Goal: Information Seeking & Learning: Learn about a topic

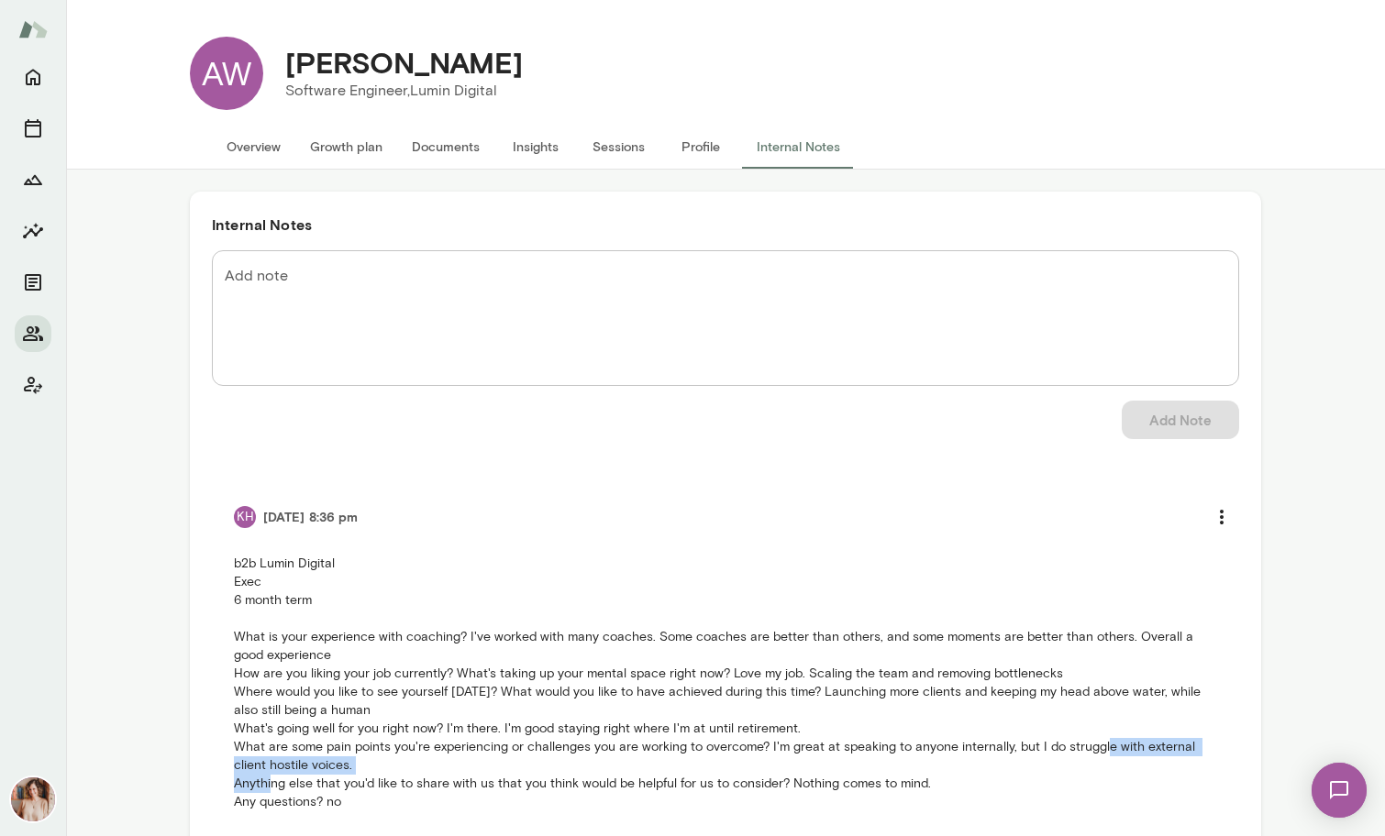
scroll to position [56, 0]
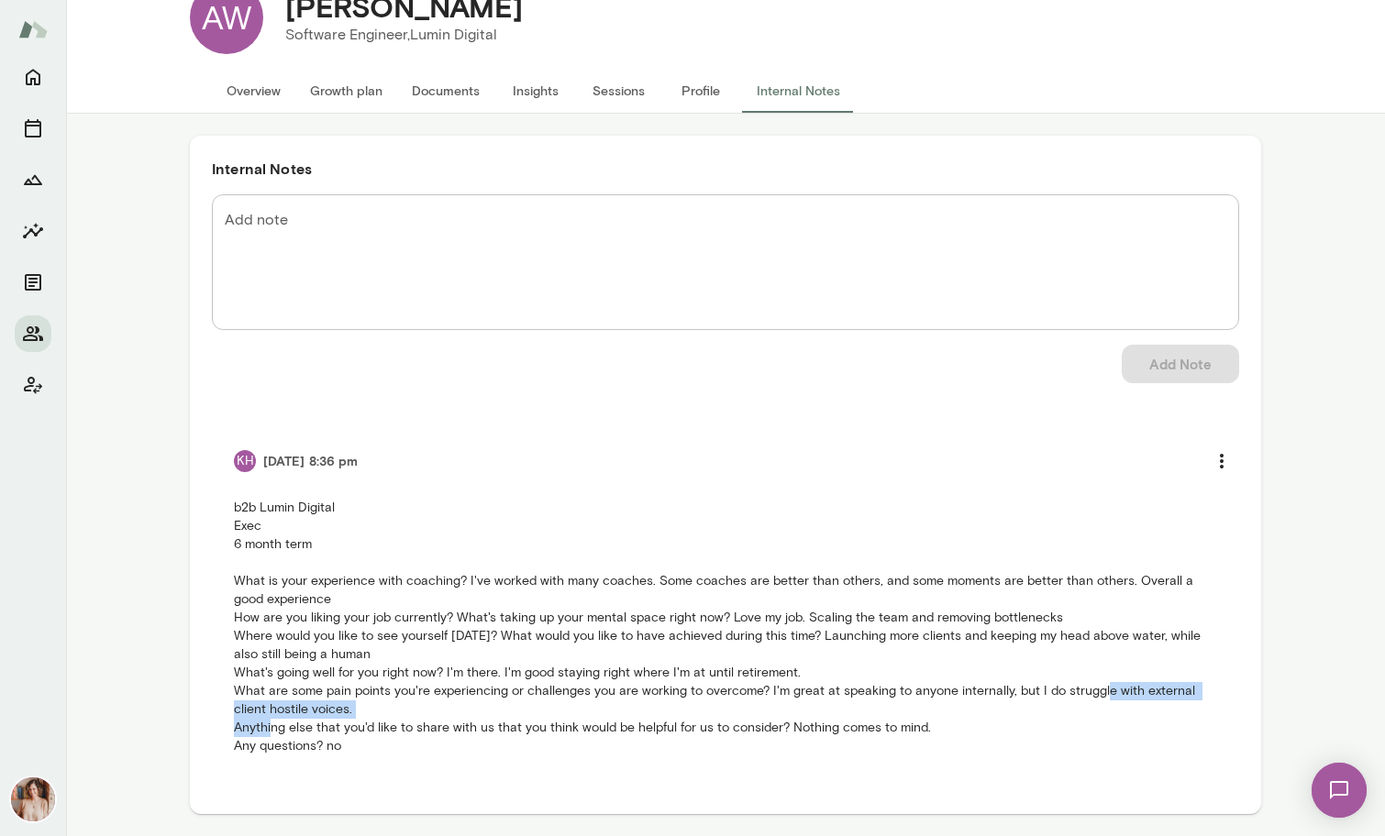
drag, startPoint x: 557, startPoint y: 719, endPoint x: 557, endPoint y: 751, distance: 32.1
click at [557, 751] on p "b2b Lumin Digital Exec 6 month term What is your experience with coaching? I've…" at bounding box center [725, 627] width 983 height 257
click at [259, 85] on button "Overview" at bounding box center [253, 91] width 83 height 44
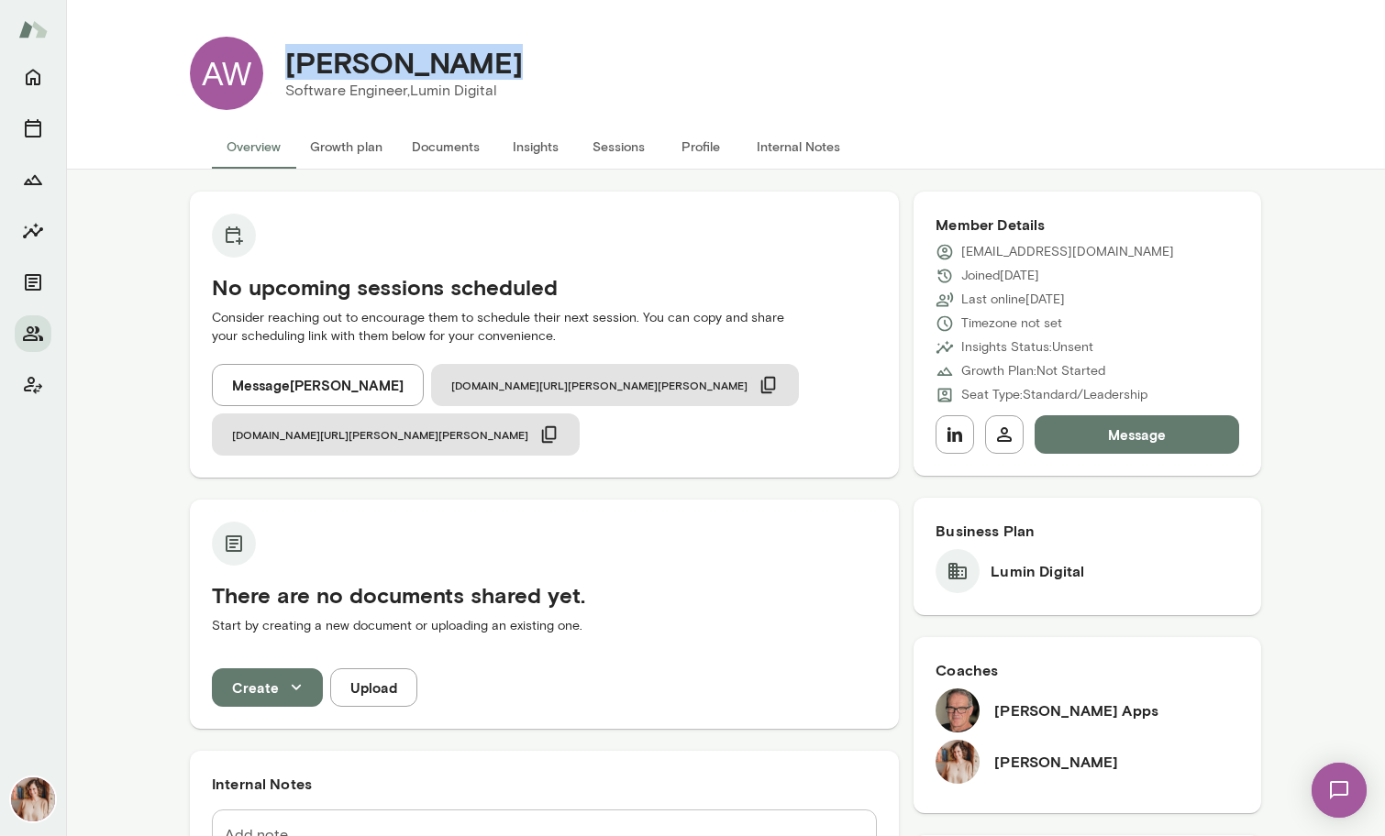
drag, startPoint x: 513, startPoint y: 66, endPoint x: 290, endPoint y: 60, distance: 222.9
click at [290, 60] on div "[PERSON_NAME]" at bounding box center [403, 62] width 267 height 35
copy h4 "[PERSON_NAME]"
click at [27, 336] on icon "Members" at bounding box center [33, 333] width 20 height 15
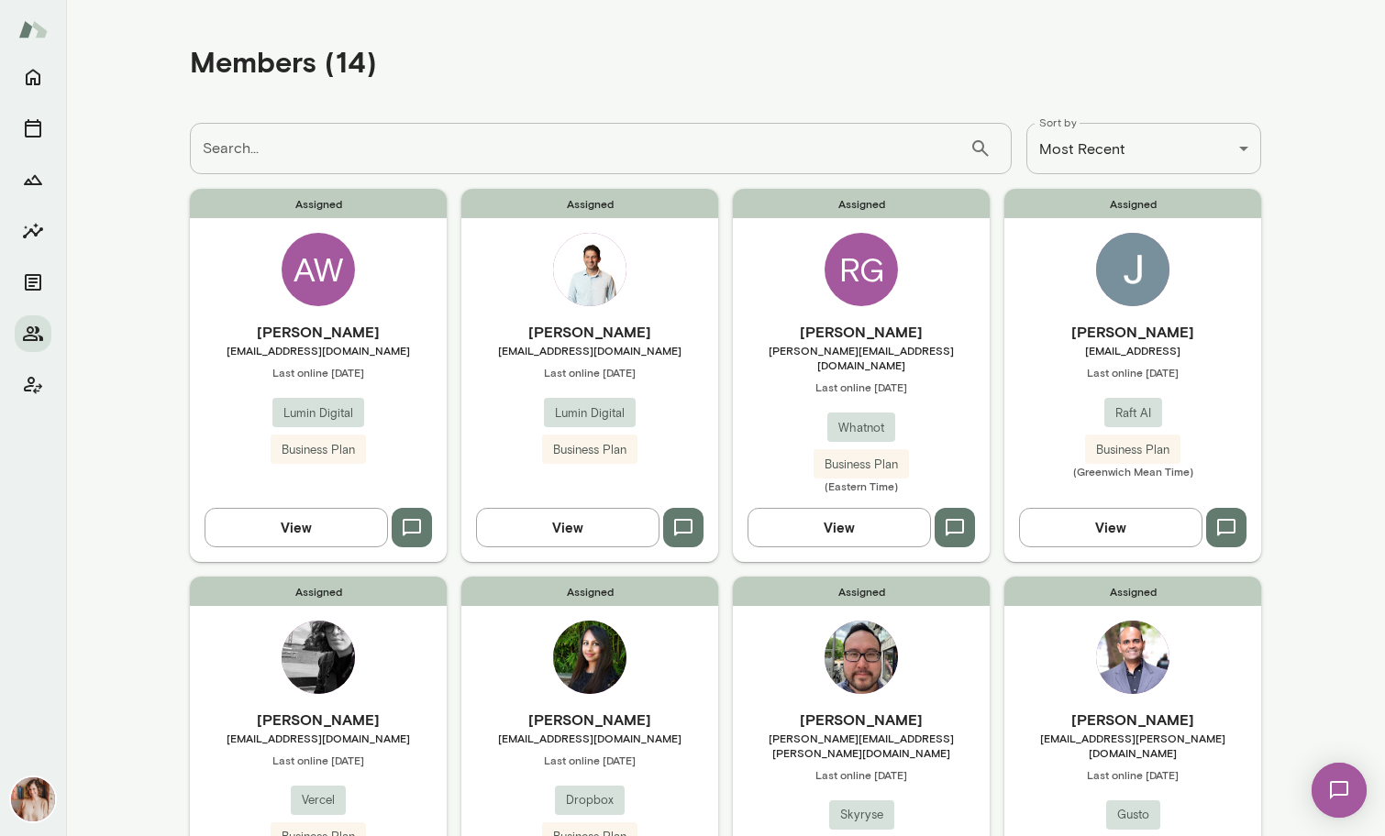
click at [563, 326] on h6 "[PERSON_NAME]" at bounding box center [589, 332] width 257 height 22
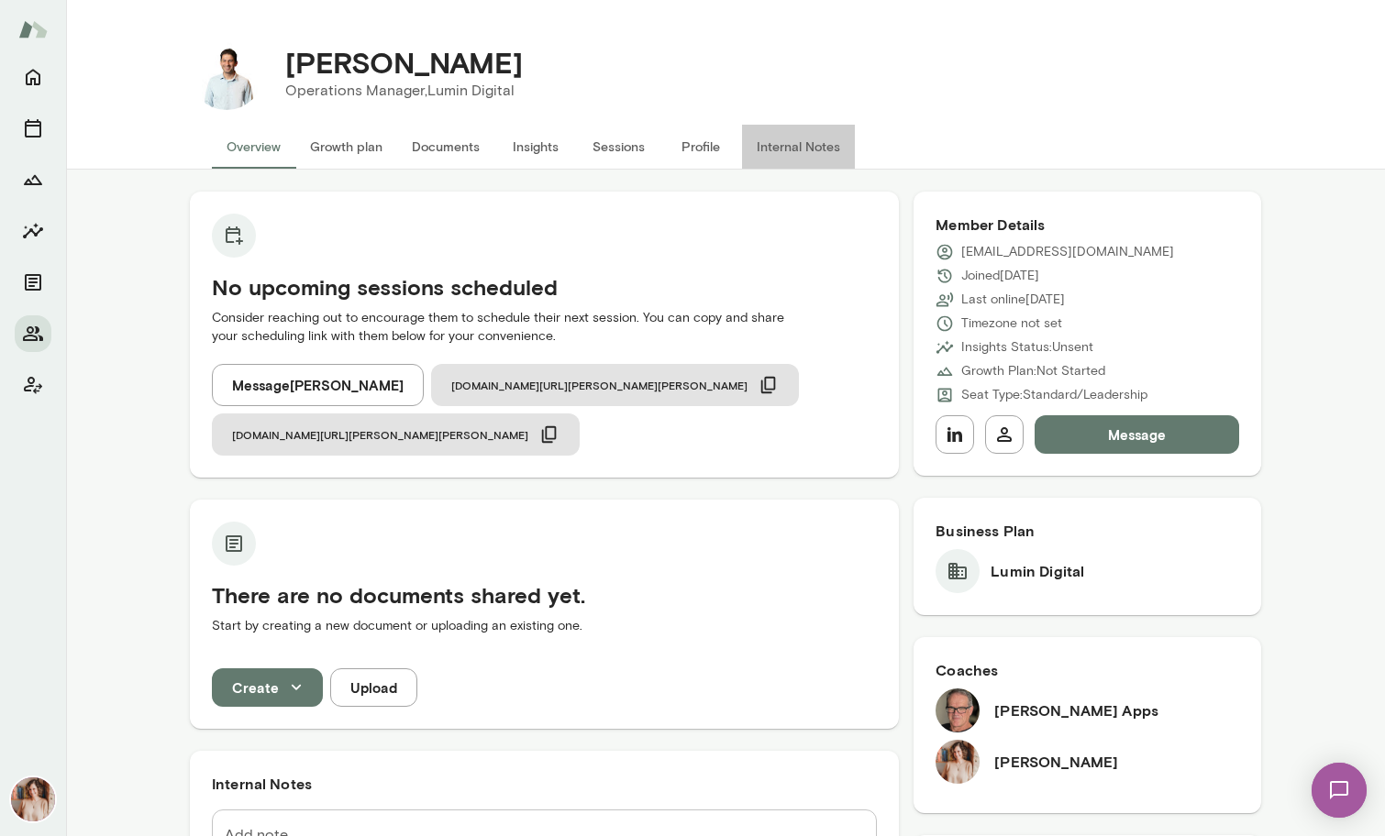
click at [775, 150] on button "Internal Notes" at bounding box center [798, 147] width 113 height 44
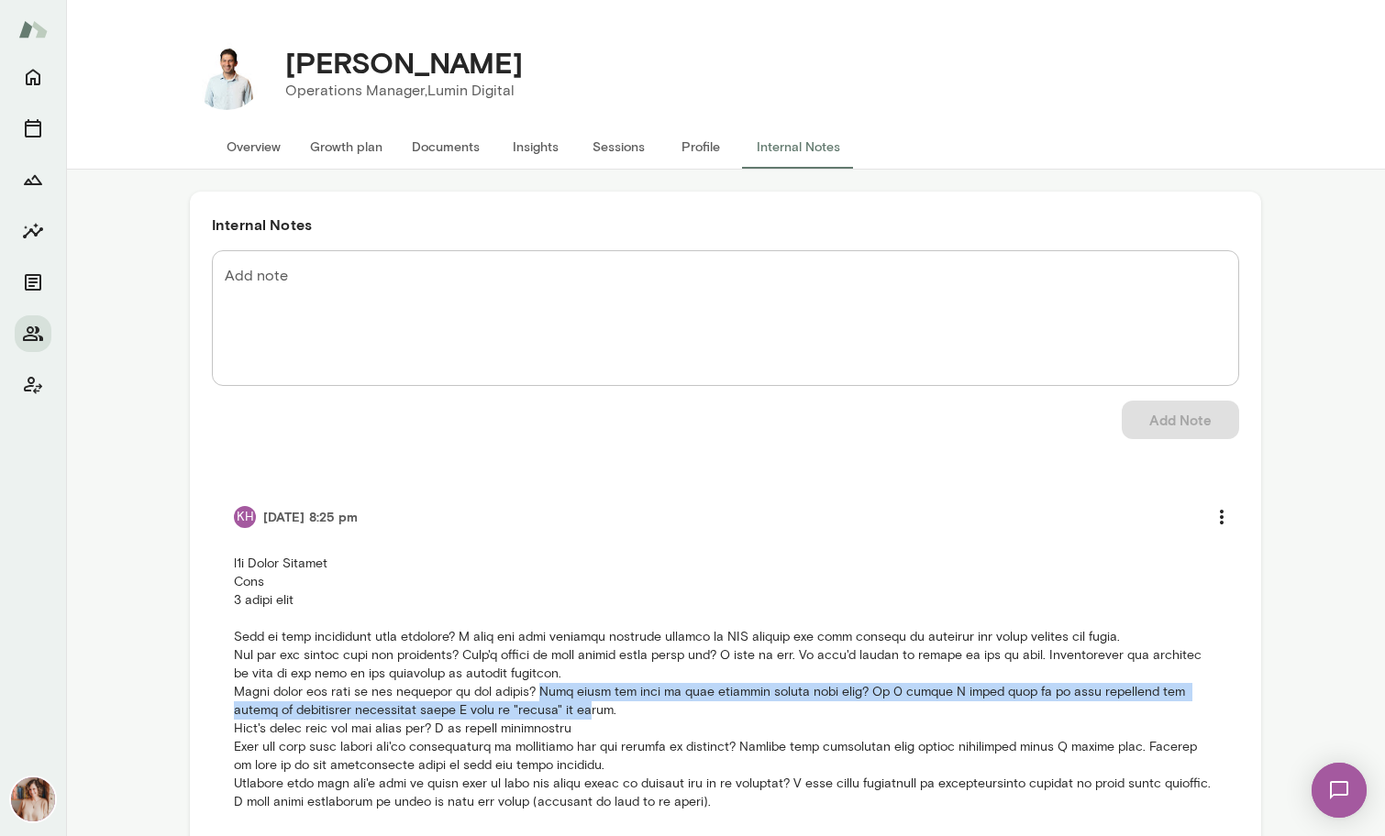
drag, startPoint x: 537, startPoint y: 684, endPoint x: 537, endPoint y: 702, distance: 18.3
click at [537, 702] on p at bounding box center [725, 683] width 983 height 257
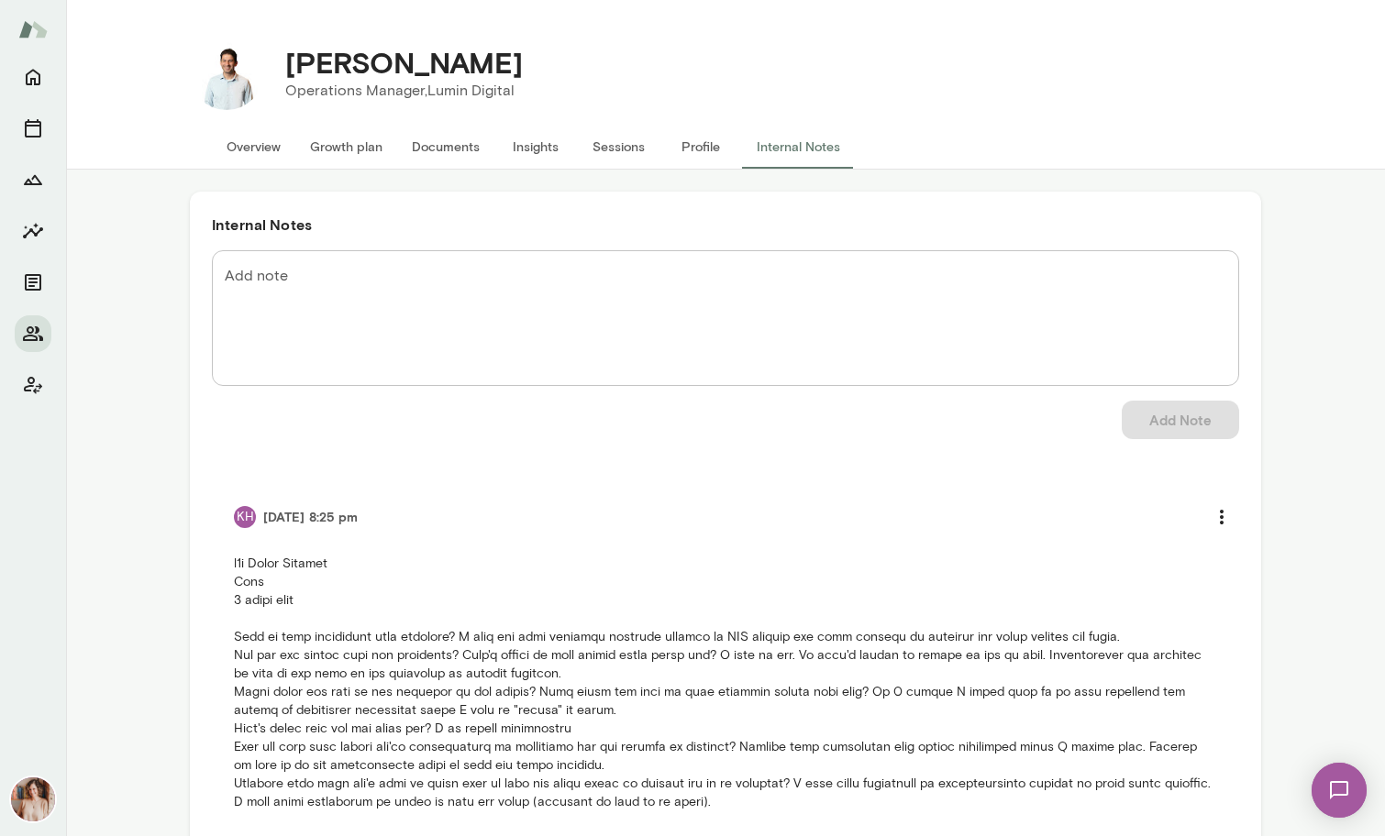
click at [906, 658] on p at bounding box center [725, 683] width 983 height 257
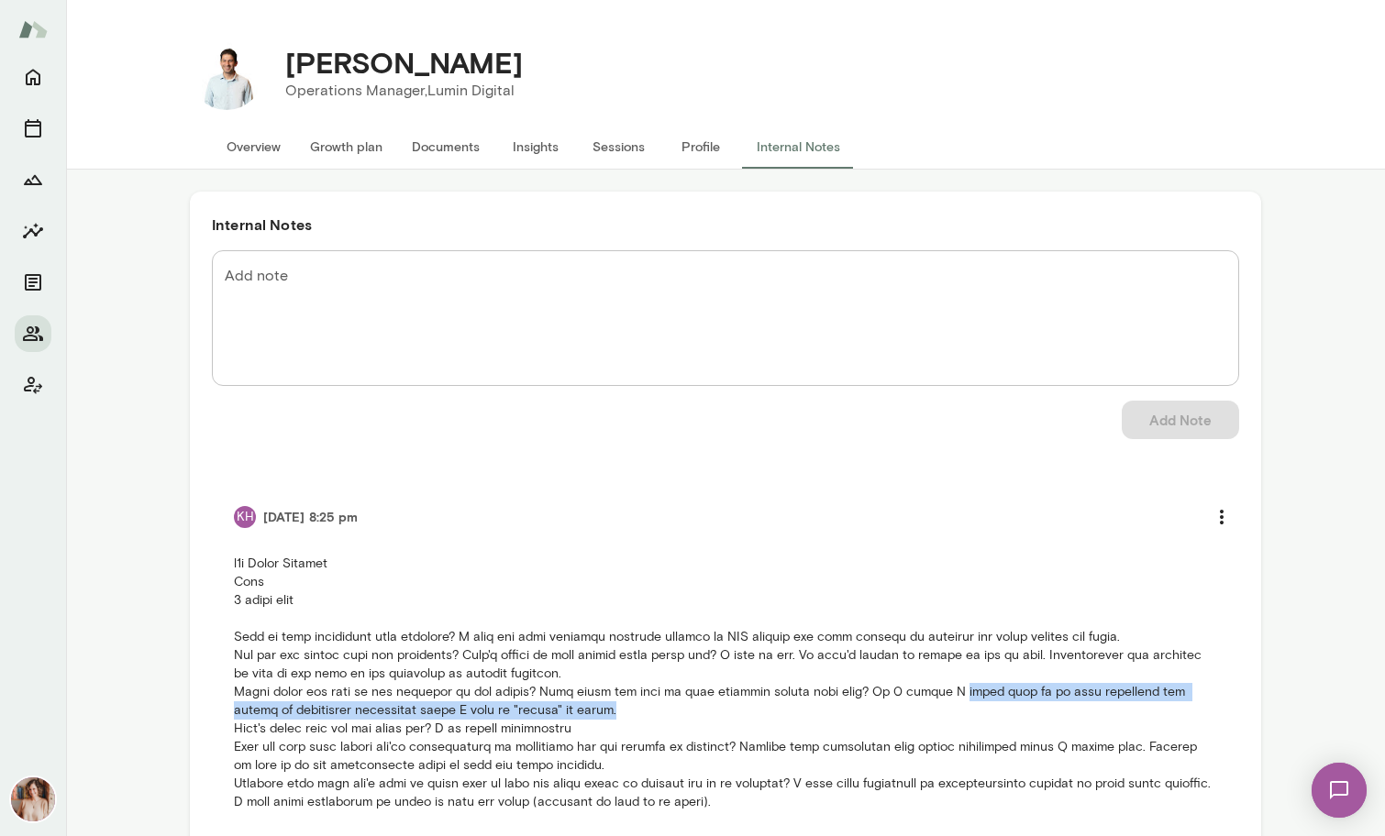
drag, startPoint x: 934, startPoint y: 693, endPoint x: 941, endPoint y: 710, distance: 17.7
click at [941, 710] on p at bounding box center [725, 683] width 983 height 257
copy p "would like to be more assertive and fluent in improvised situations where I nee…"
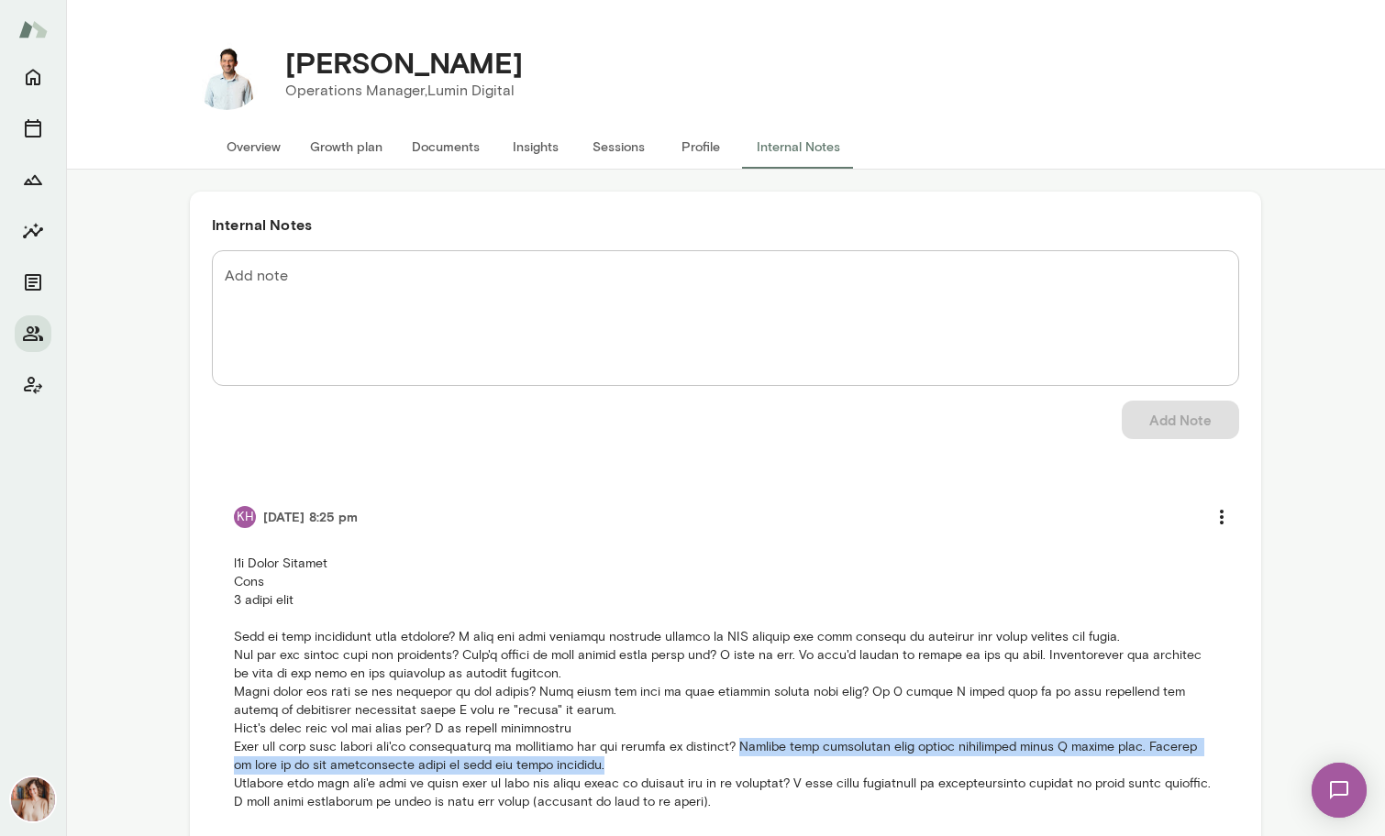
drag, startPoint x: 771, startPoint y: 745, endPoint x: 773, endPoint y: 756, distance: 12.1
click at [773, 756] on p at bounding box center [725, 683] width 983 height 257
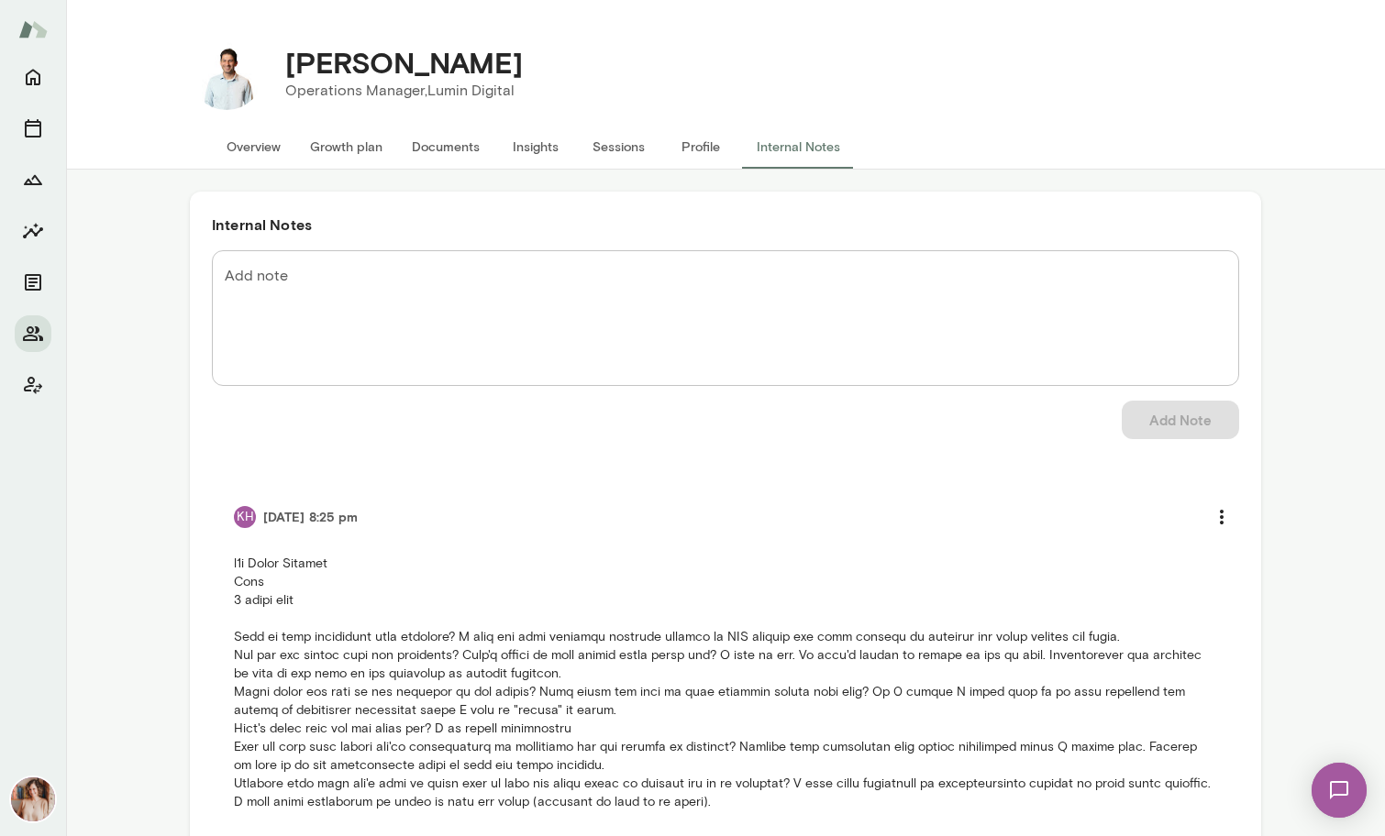
click at [764, 747] on p at bounding box center [725, 683] width 983 height 257
click at [744, 793] on p at bounding box center [725, 683] width 983 height 257
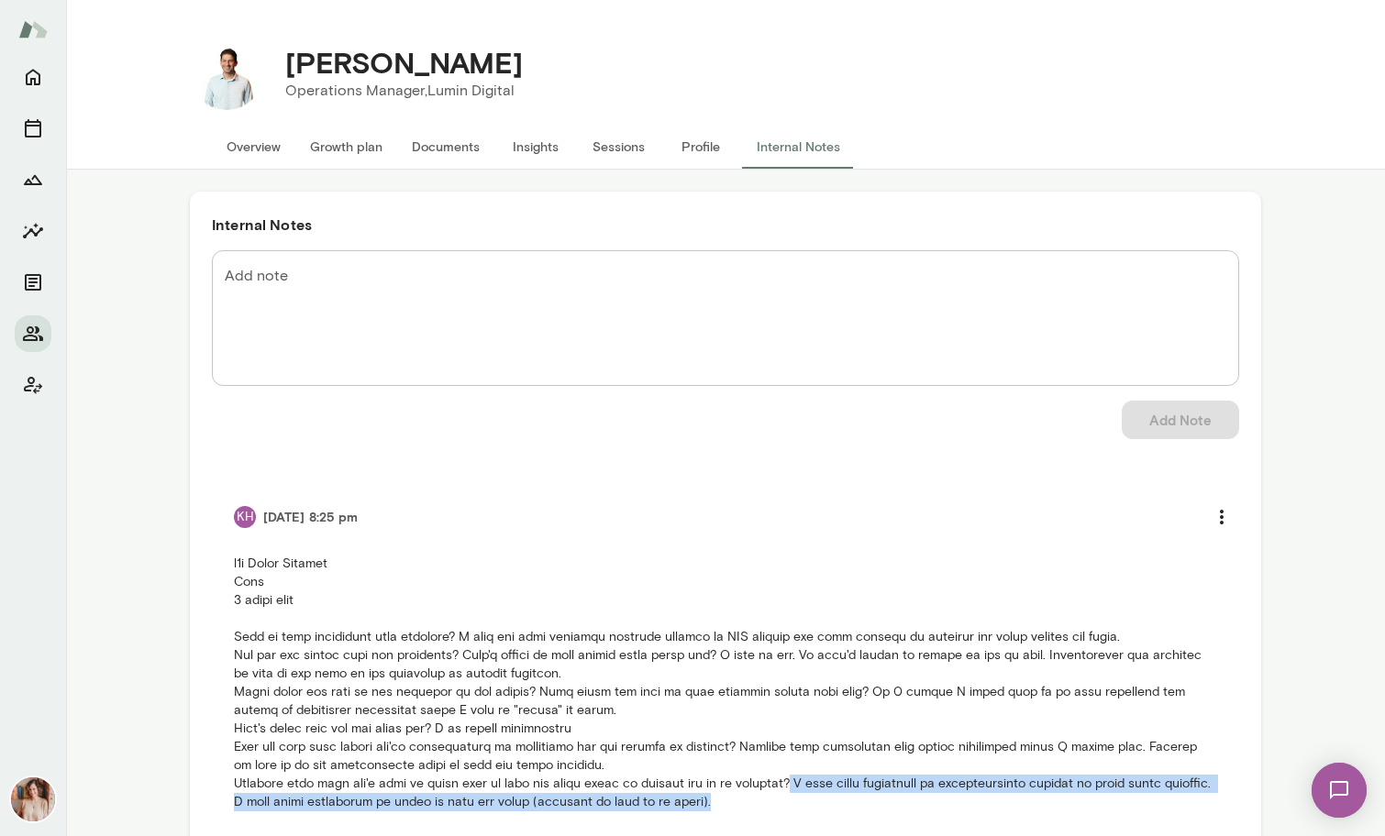
drag, startPoint x: 786, startPoint y: 786, endPoint x: 789, endPoint y: 796, distance: 10.7
click at [789, 796] on p at bounding box center [725, 683] width 983 height 257
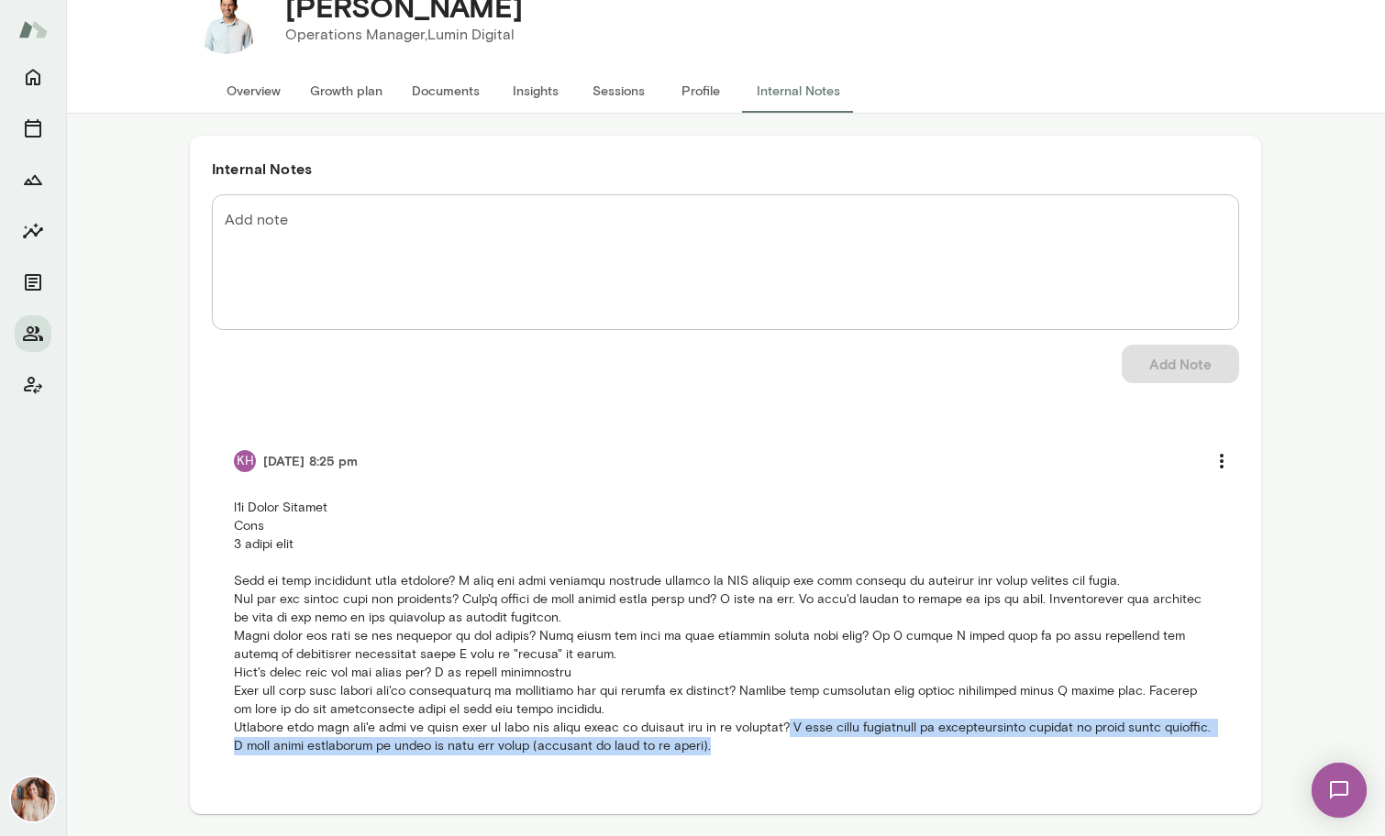
copy p "I like using unorthodox or unconventional methods to solve human problems. I do…"
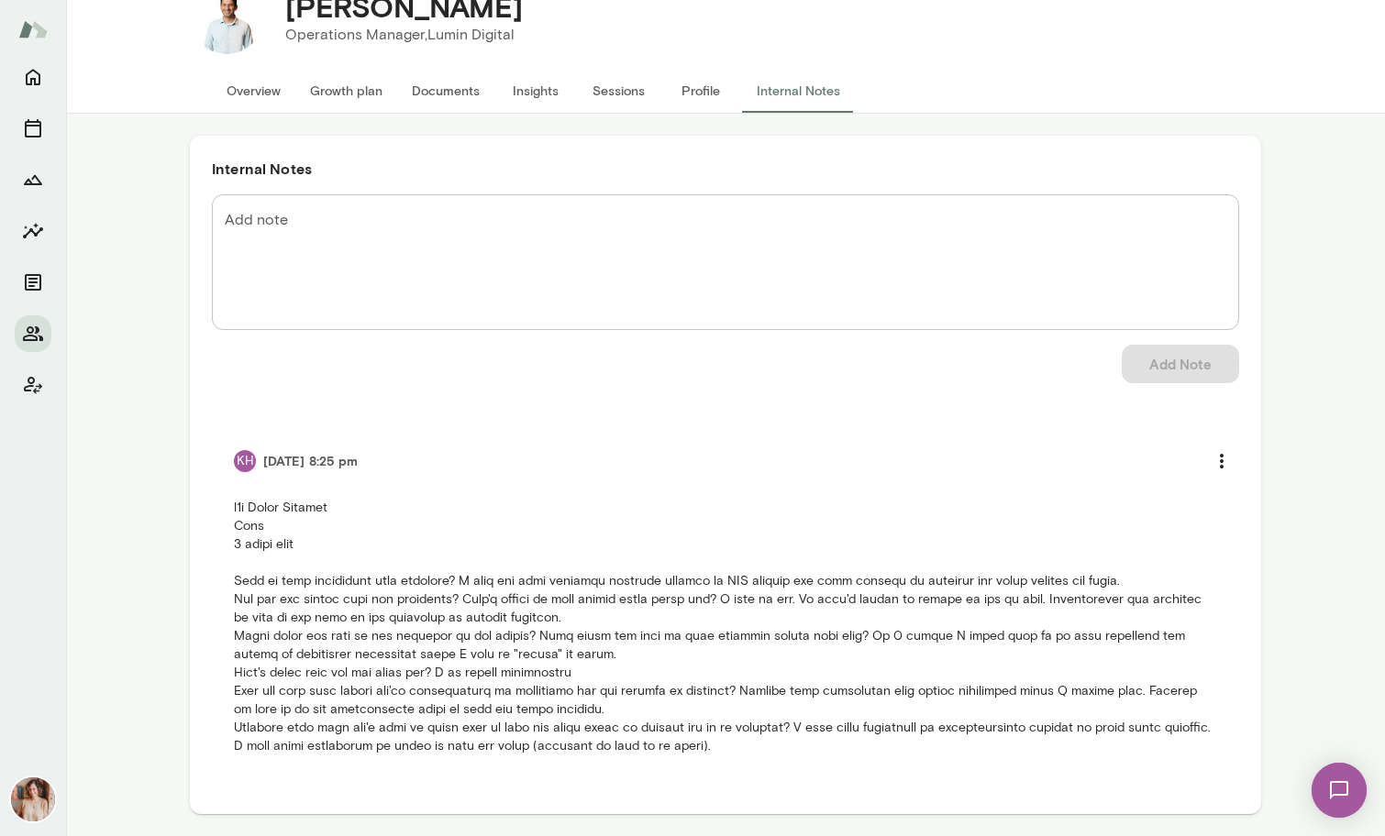
click at [1288, 546] on div "Internal Notes Add note * Add note Add Note KH [DATE] 8:25 pm" at bounding box center [725, 475] width 1318 height 723
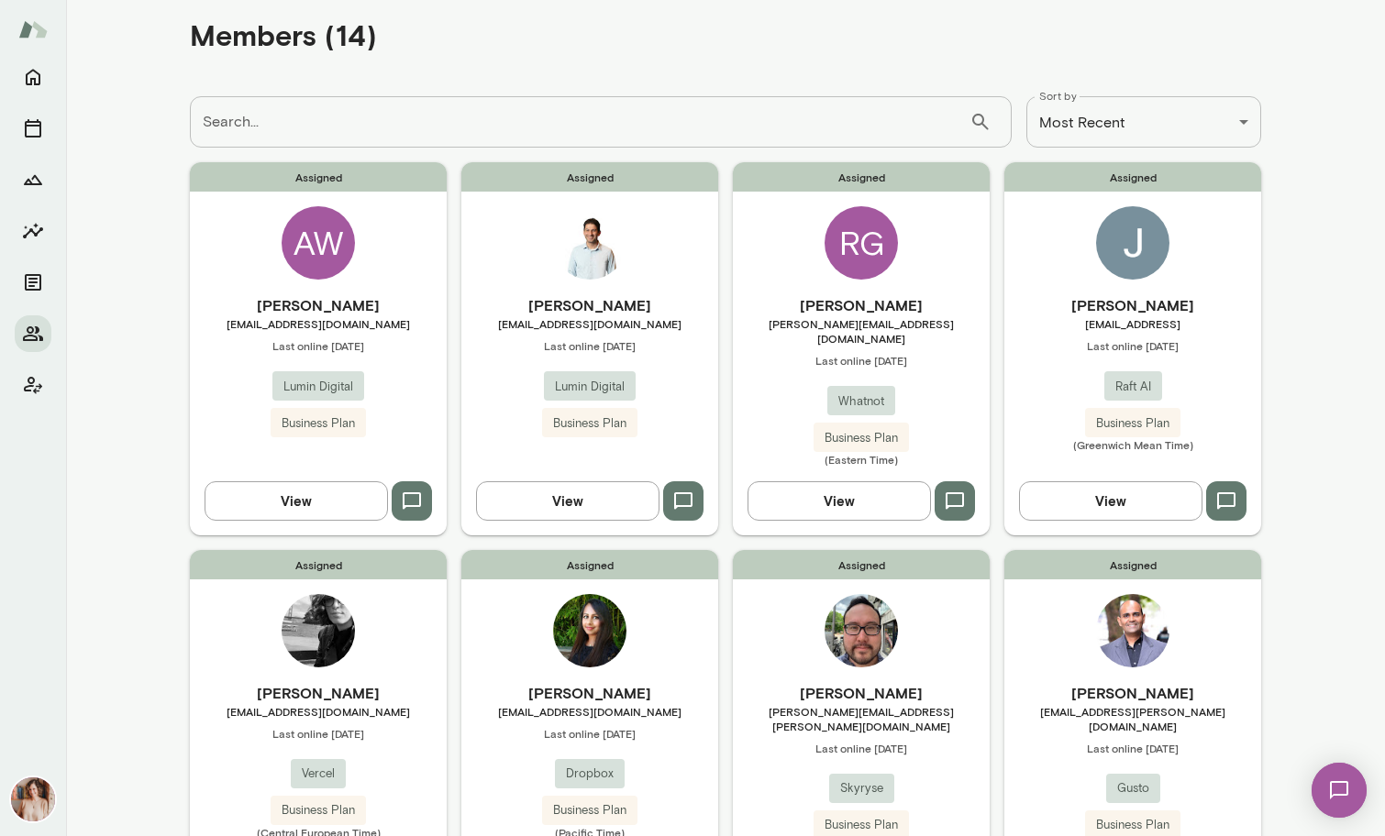
click at [1042, 313] on h6 "[PERSON_NAME]" at bounding box center [1132, 305] width 257 height 22
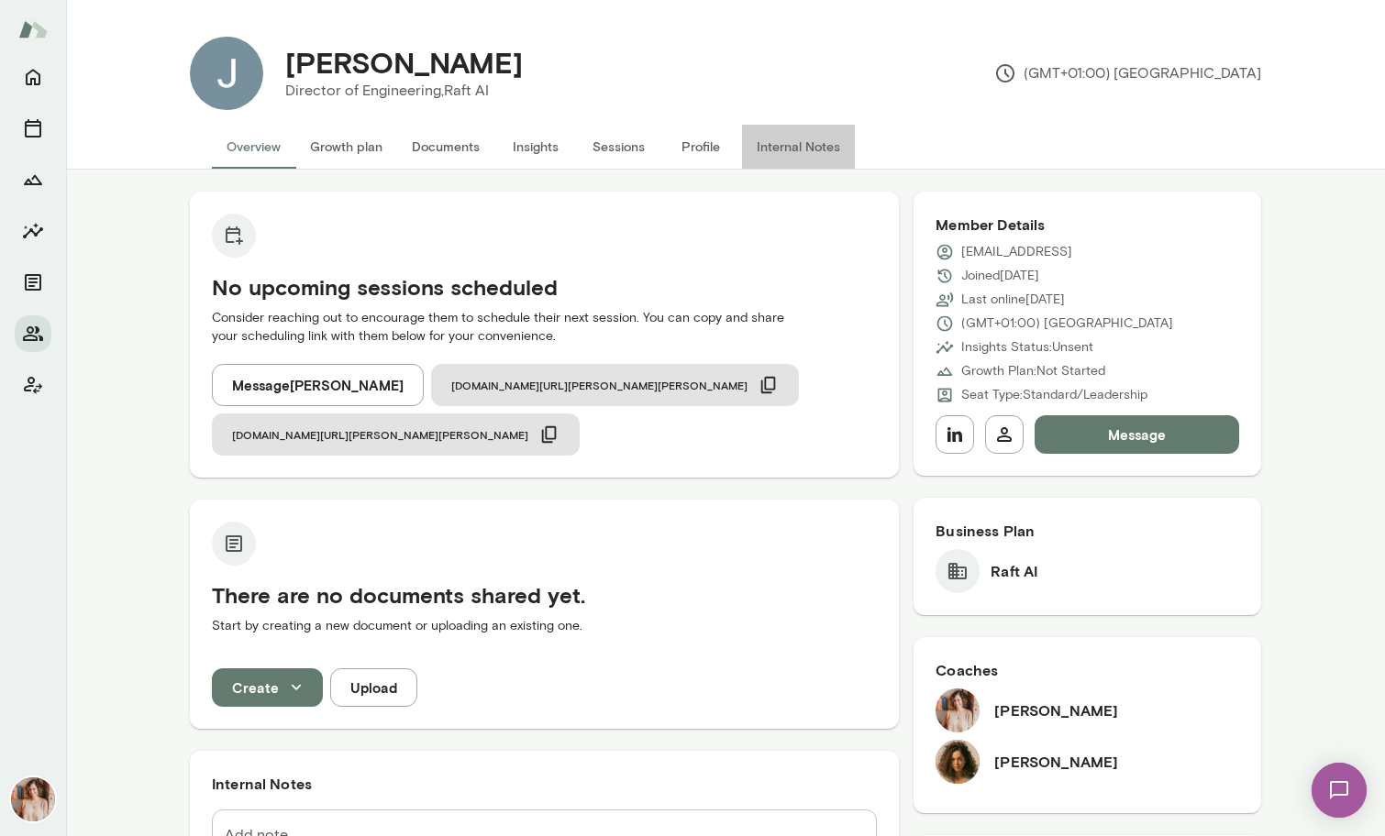
click at [797, 142] on button "Internal Notes" at bounding box center [798, 147] width 113 height 44
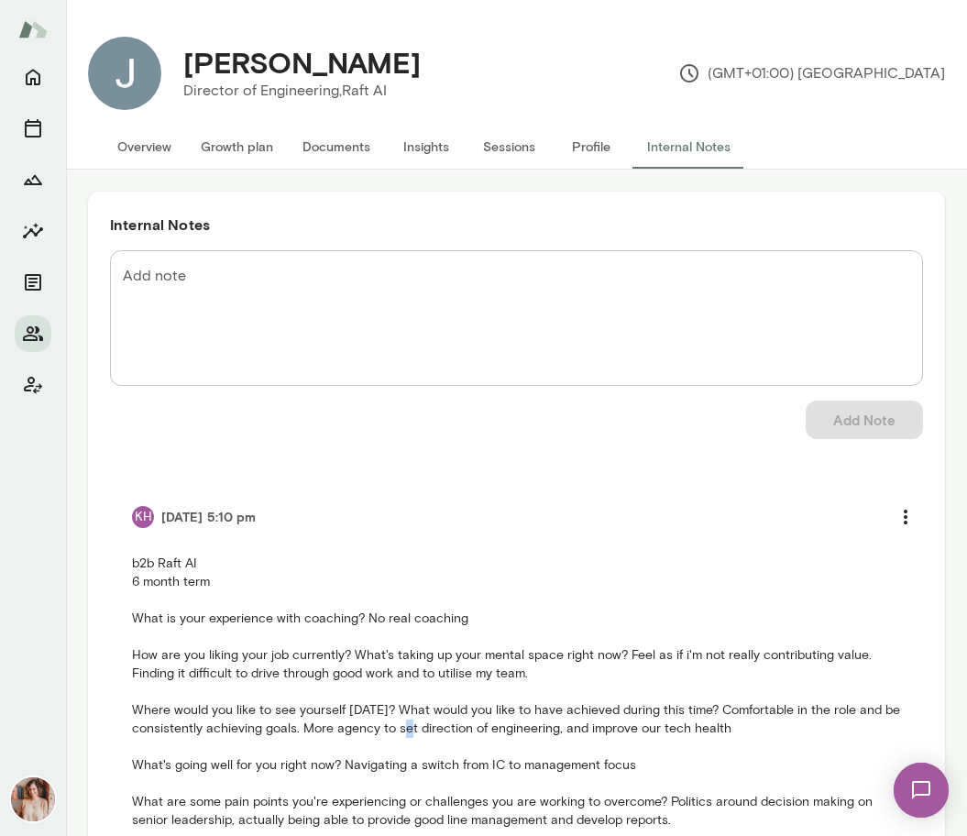
drag, startPoint x: 405, startPoint y: 722, endPoint x: 413, endPoint y: 737, distance: 17.2
click at [413, 737] on p "b2b Raft AI 6 month term What is your experience with coaching? No real coachin…" at bounding box center [516, 720] width 769 height 330
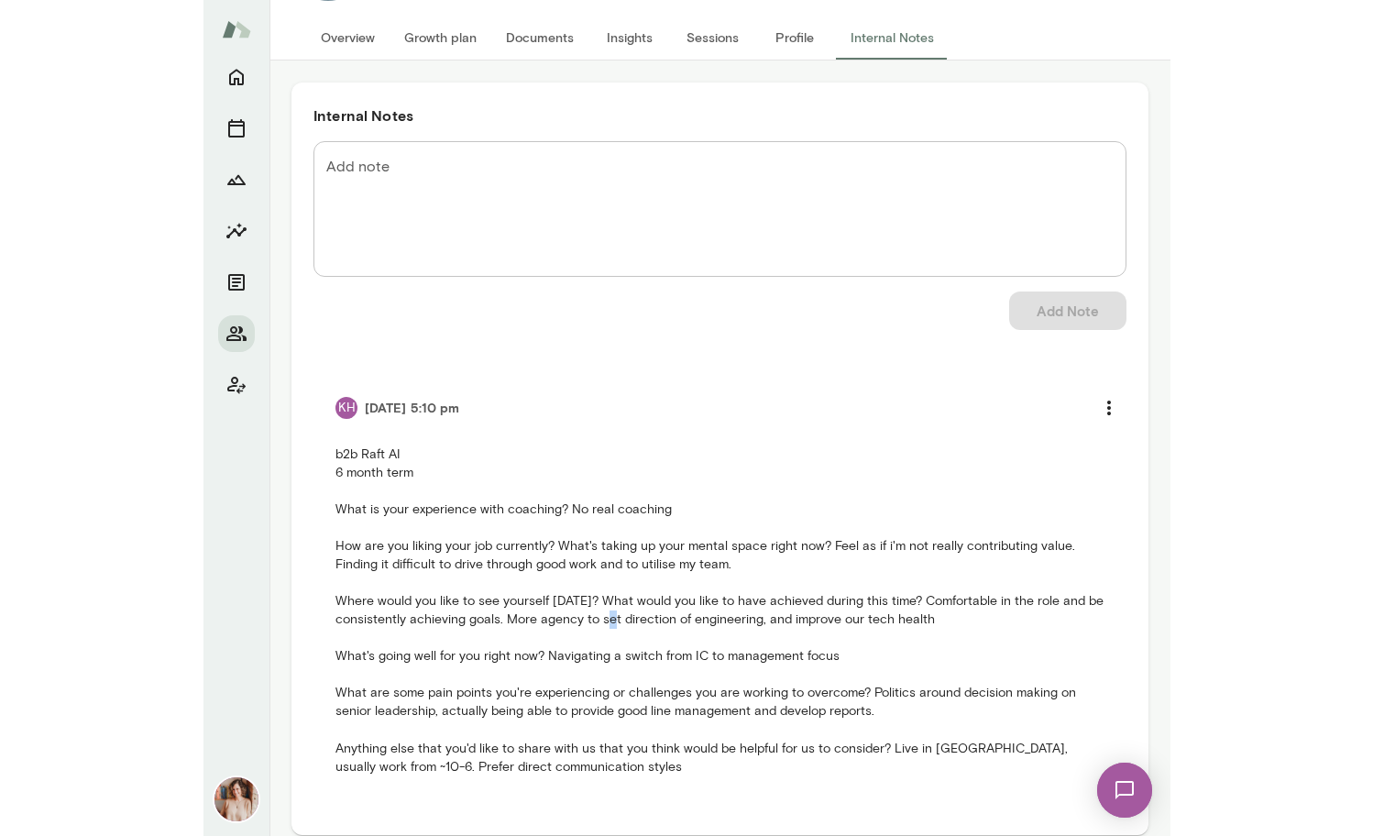
scroll to position [114, 0]
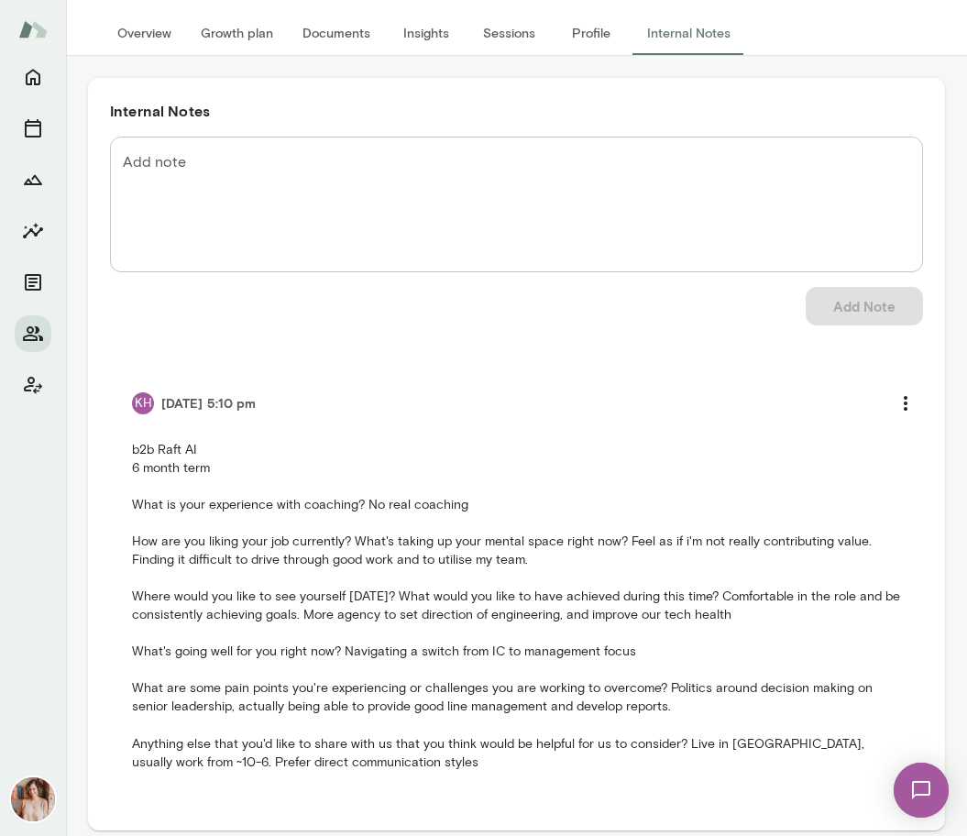
click at [541, 641] on p "b2b Raft AI 6 month term What is your experience with coaching? No real coachin…" at bounding box center [516, 606] width 769 height 330
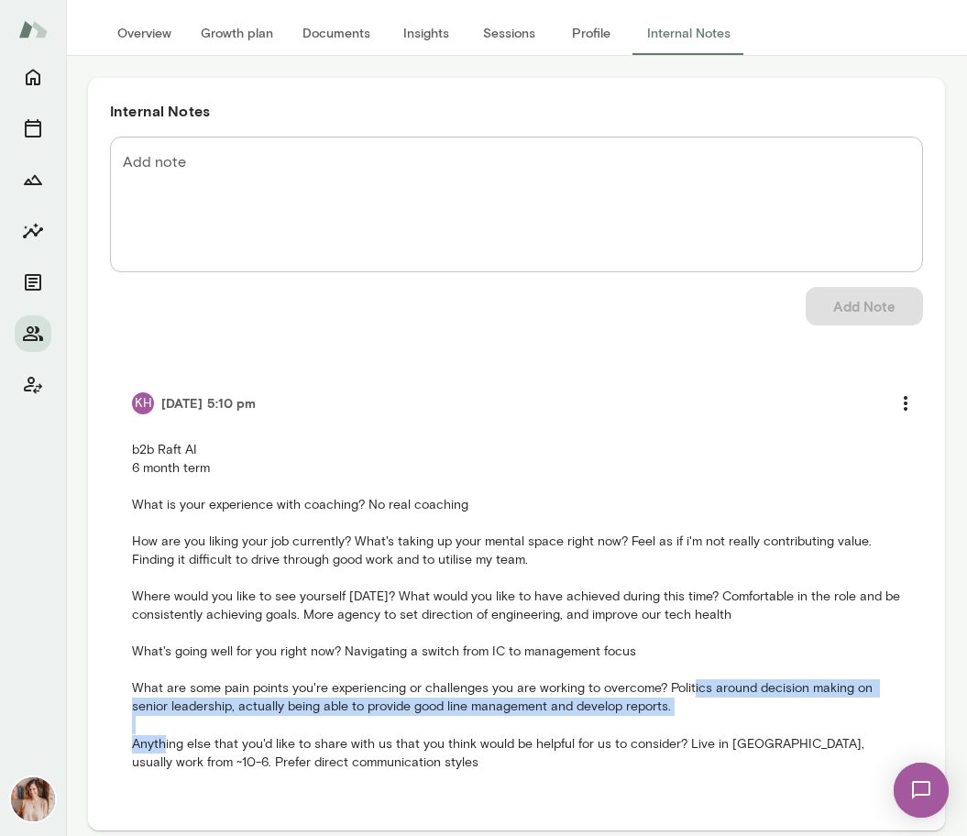
drag, startPoint x: 656, startPoint y: 684, endPoint x: 680, endPoint y: 699, distance: 28.8
click at [680, 699] on p "b2b Raft AI 6 month term What is your experience with coaching? No real coachin…" at bounding box center [516, 606] width 769 height 330
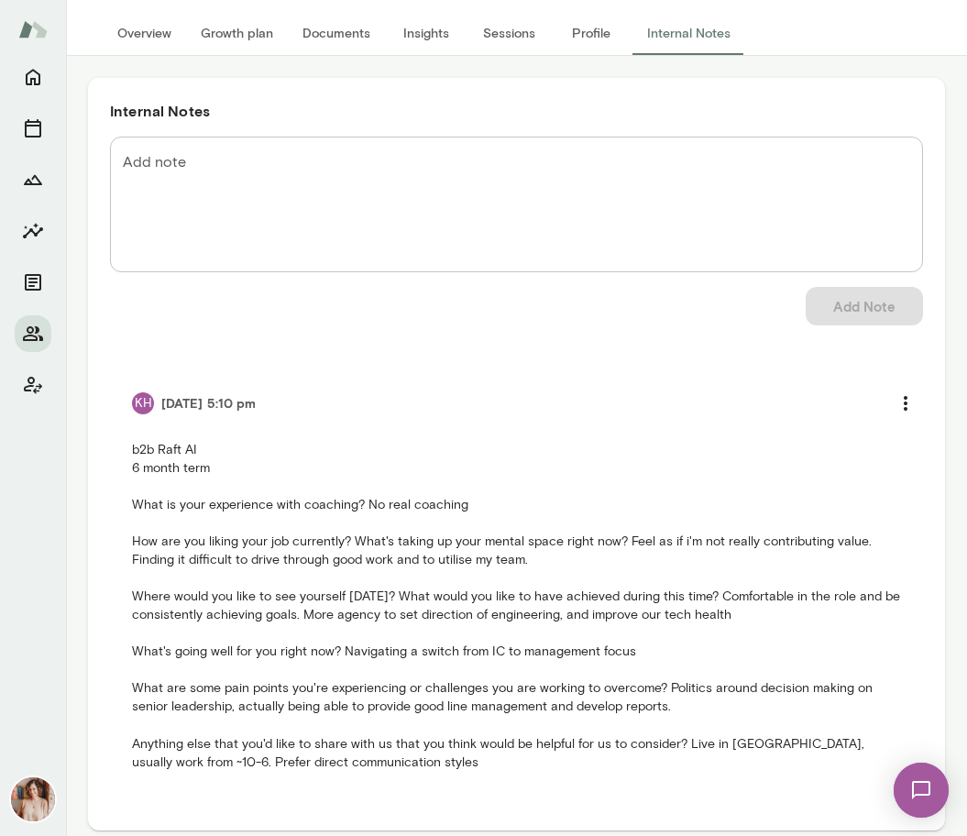
click at [528, 478] on p "b2b Raft AI 6 month term What is your experience with coaching? No real coachin…" at bounding box center [516, 606] width 769 height 330
drag, startPoint x: 258, startPoint y: 711, endPoint x: 406, endPoint y: 711, distance: 148.5
click at [406, 711] on p "b2b Raft AI 6 month term What is your experience with coaching? No real coachin…" at bounding box center [516, 606] width 769 height 330
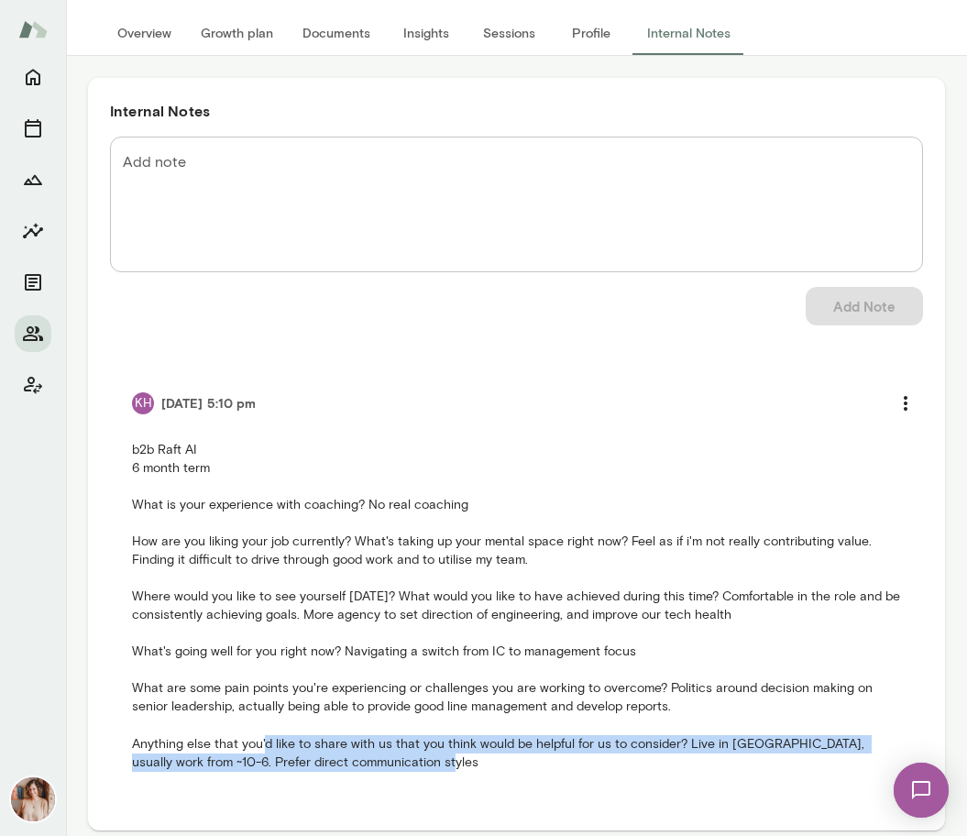
drag, startPoint x: 709, startPoint y: 788, endPoint x: 226, endPoint y: 752, distance: 484.5
click at [226, 752] on li "KH [DATE] 5:10 pm" at bounding box center [516, 577] width 813 height 431
click at [39, 332] on icon "Members" at bounding box center [33, 334] width 22 height 22
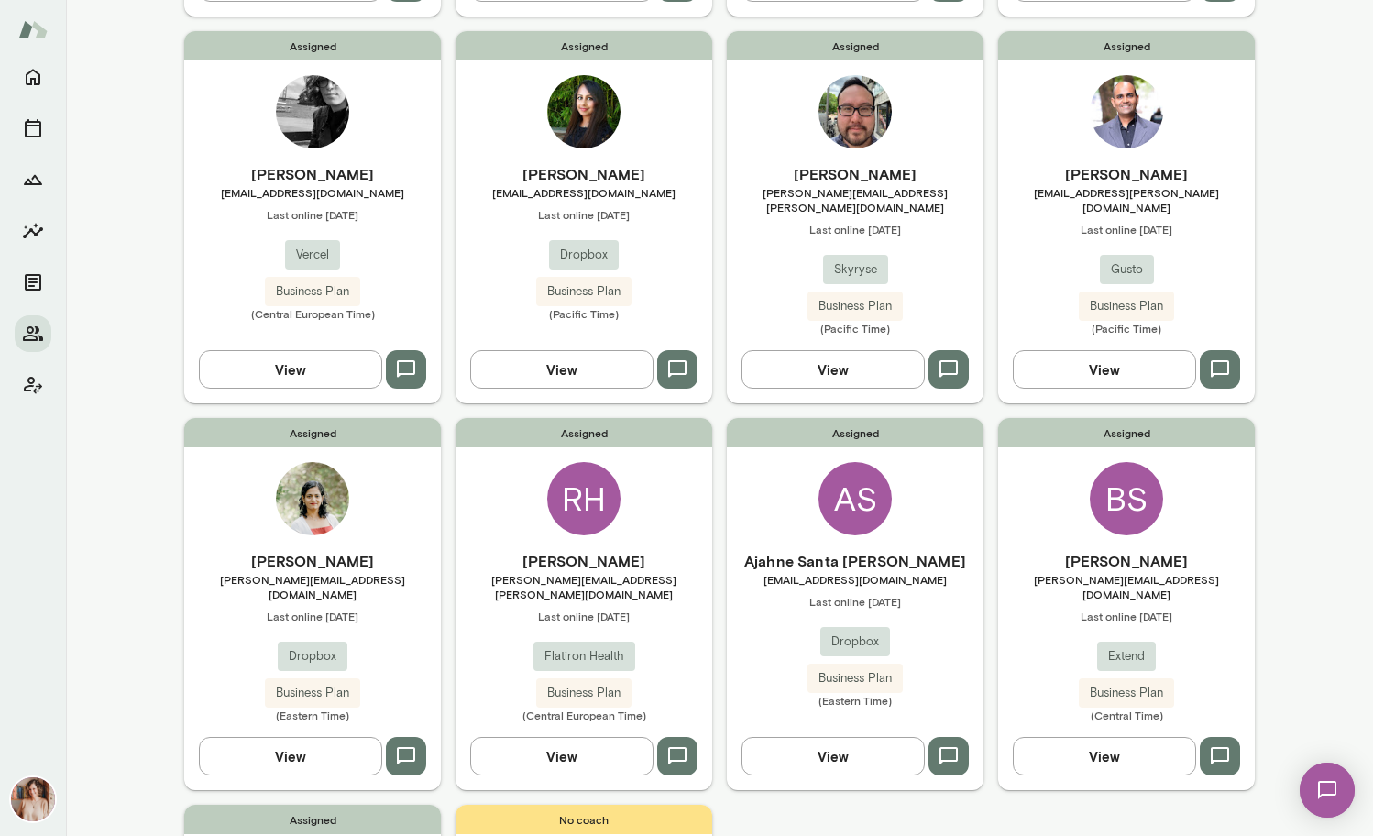
scroll to position [546, 0]
click at [410, 745] on icon "button" at bounding box center [406, 756] width 22 height 22
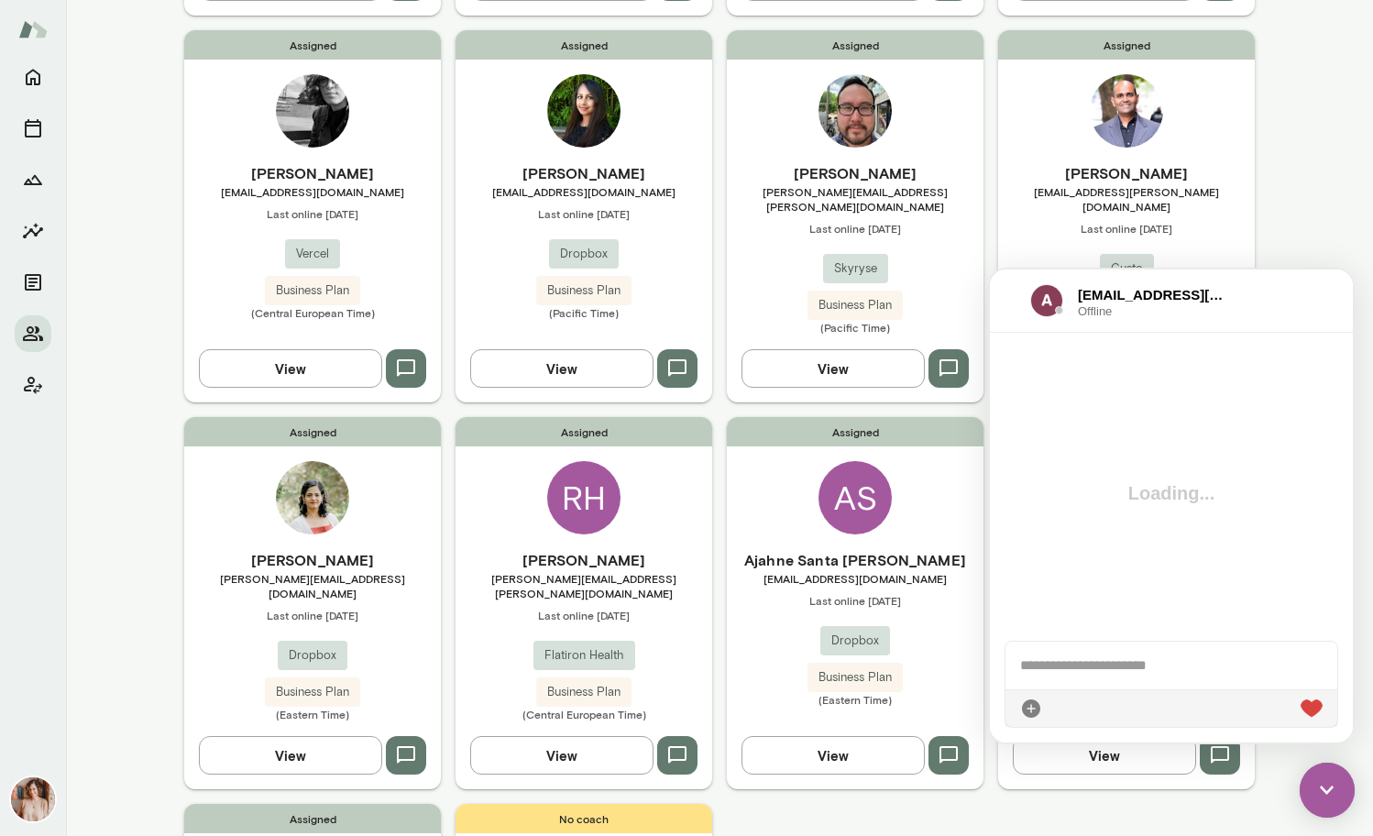
scroll to position [0, 0]
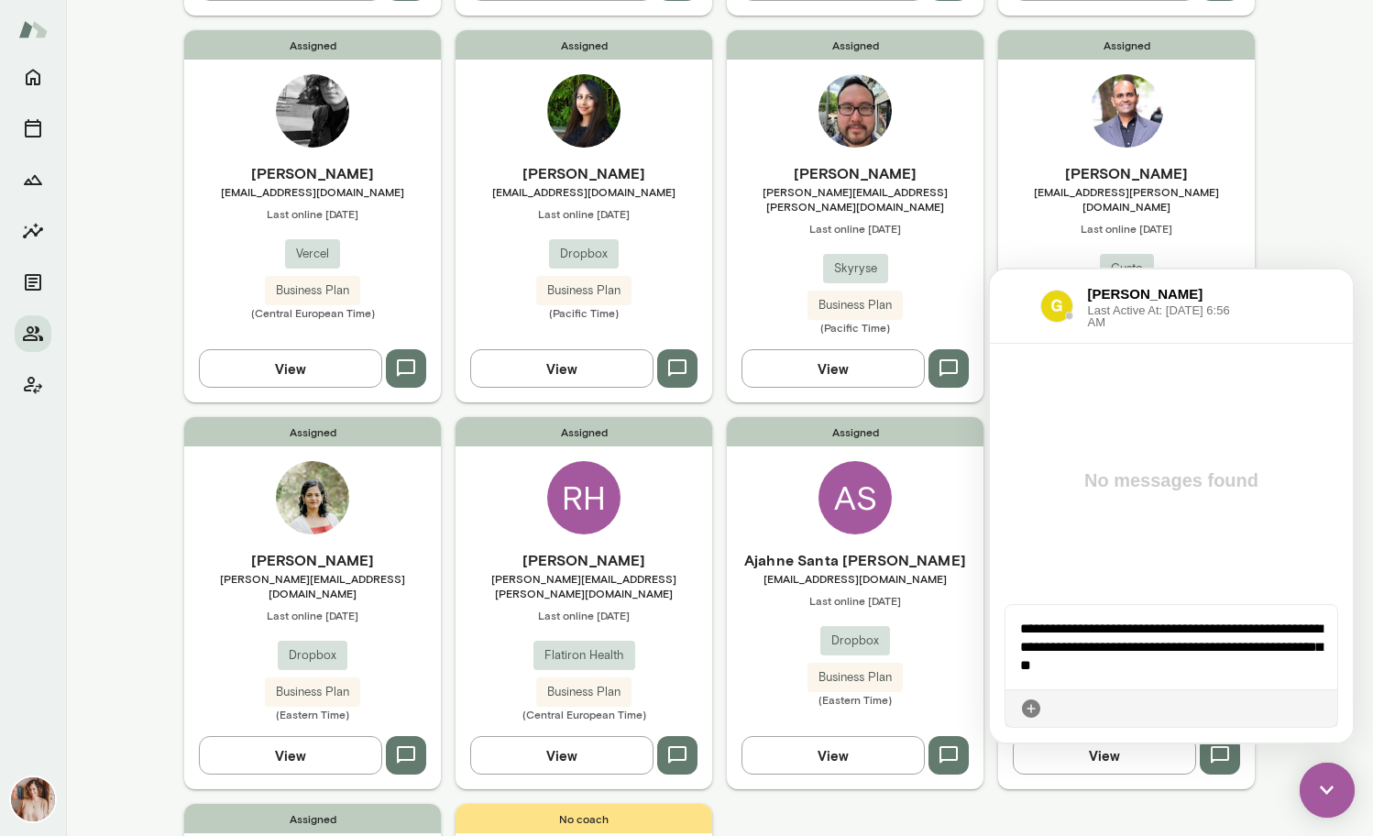
click at [1323, 709] on icon at bounding box center [1323, 709] width 0 height 0
